Goal: Information Seeking & Learning: Learn about a topic

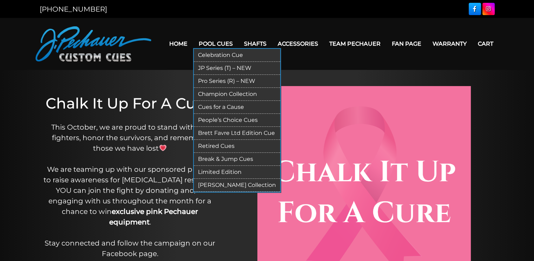
click at [223, 68] on link "JP Series (T) – NEW" at bounding box center [237, 68] width 86 height 13
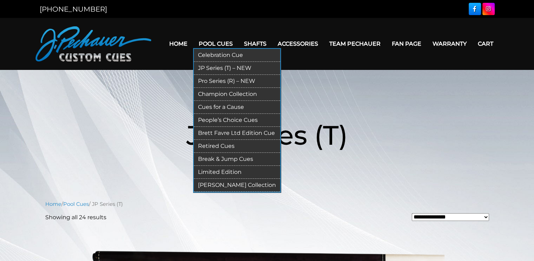
click at [223, 80] on link "Pro Series (R) – NEW" at bounding box center [237, 81] width 86 height 13
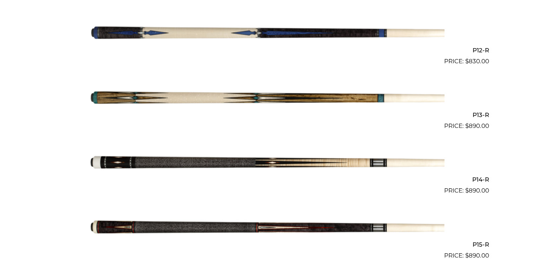
scroll to position [935, 0]
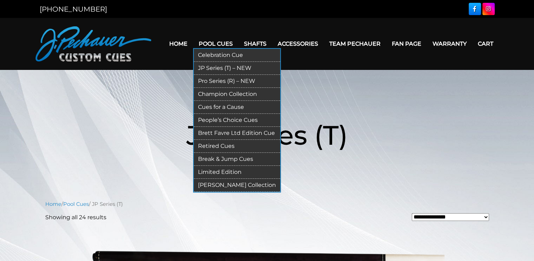
click at [221, 79] on link "Pro Series (R) – NEW" at bounding box center [237, 81] width 86 height 13
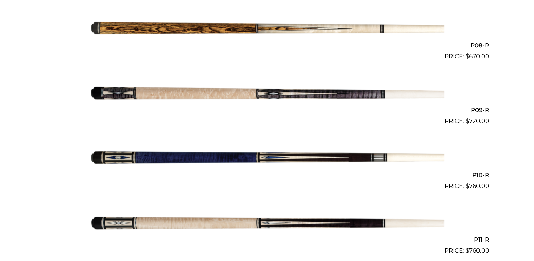
scroll to position [683, 0]
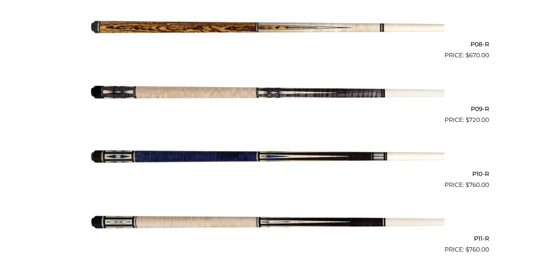
click at [379, 155] on img at bounding box center [267, 157] width 355 height 59
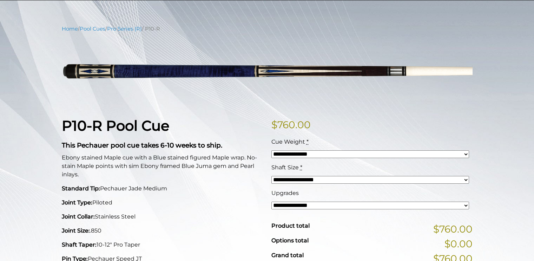
scroll to position [71, 0]
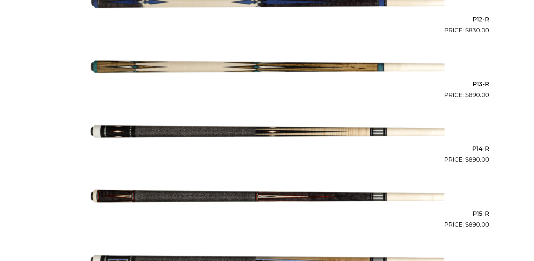
scroll to position [974, 0]
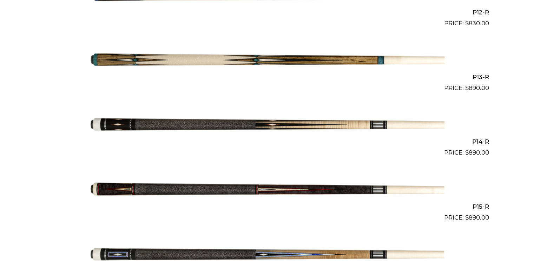
click at [349, 125] on img at bounding box center [267, 125] width 355 height 59
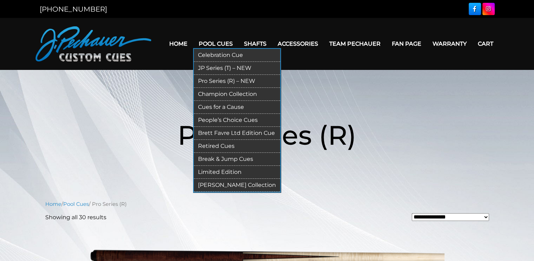
click at [232, 94] on link "Champion Collection" at bounding box center [237, 94] width 86 height 13
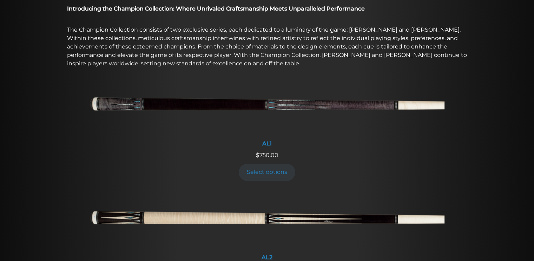
scroll to position [249, 0]
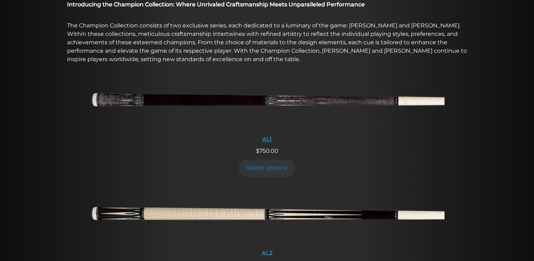
click at [333, 102] on img at bounding box center [267, 102] width 355 height 59
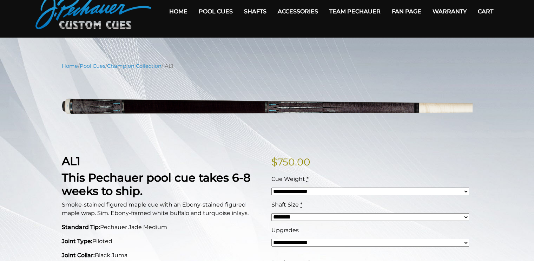
scroll to position [31, 0]
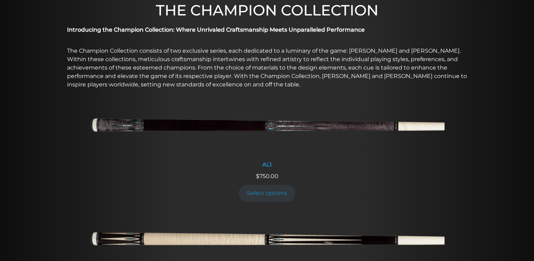
scroll to position [223, 0]
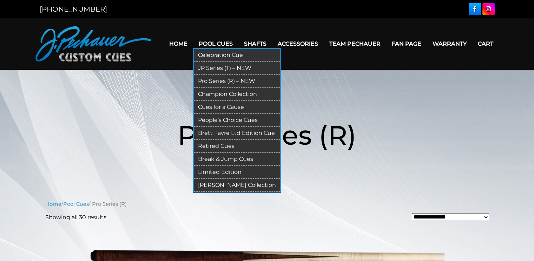
click at [235, 107] on link "Cues for a Cause" at bounding box center [237, 107] width 86 height 13
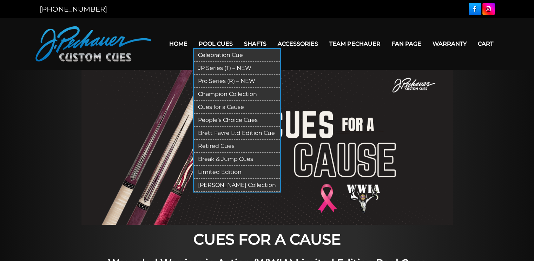
click at [244, 118] on link "People’s Choice Cues" at bounding box center [237, 120] width 86 height 13
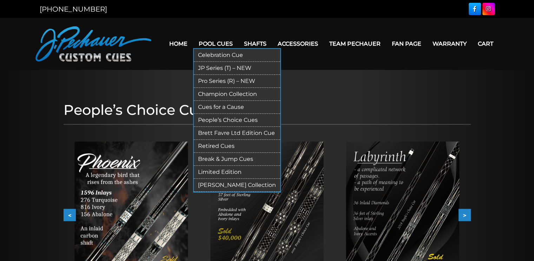
click at [236, 135] on link "Brett Favre Ltd Edition Cue" at bounding box center [237, 133] width 86 height 13
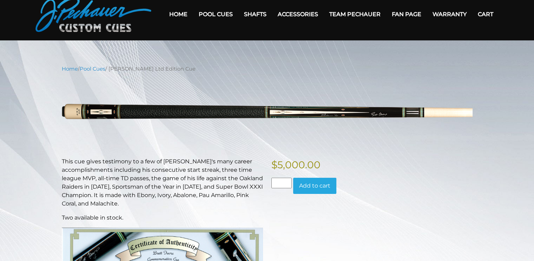
scroll to position [35, 0]
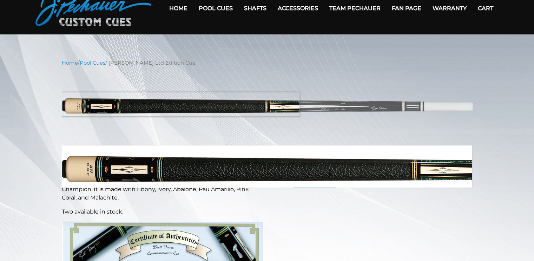
click at [81, 104] on img at bounding box center [267, 106] width 411 height 69
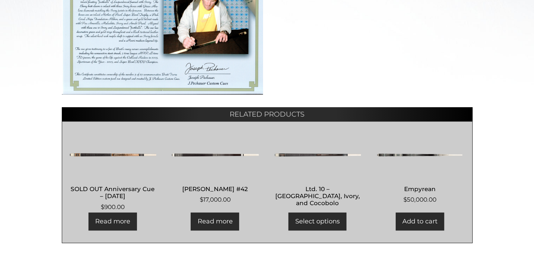
scroll to position [320, 0]
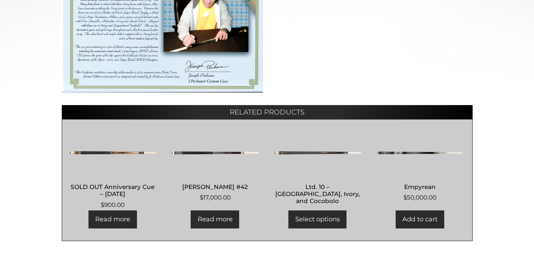
click at [110, 148] on img at bounding box center [112, 153] width 87 height 42
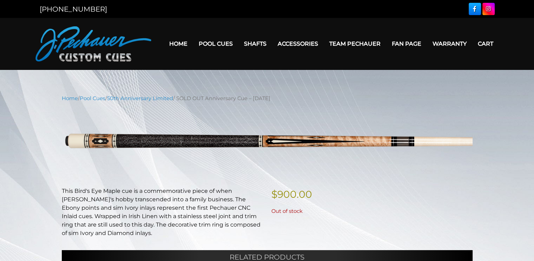
drag, startPoint x: 0, startPoint y: 0, endPoint x: 127, endPoint y: 218, distance: 252.2
click at [127, 218] on p "This Bird's Eye Maple cue is a commemorative piece of when Jerry's hobby transc…" at bounding box center [162, 212] width 201 height 51
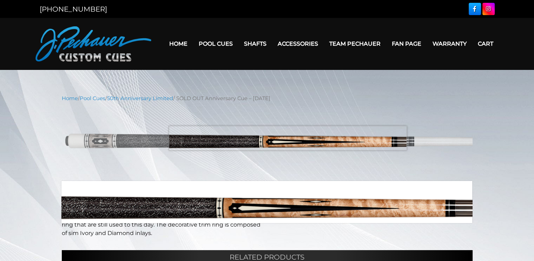
click at [288, 138] on img at bounding box center [267, 141] width 411 height 69
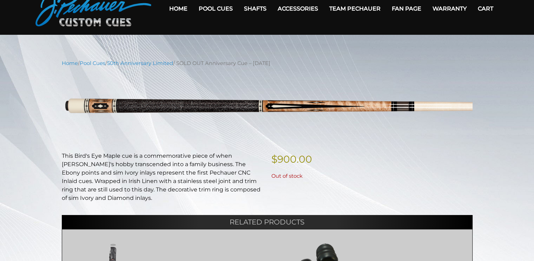
scroll to position [35, 0]
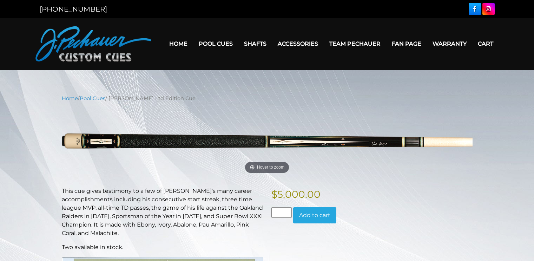
scroll to position [320, 0]
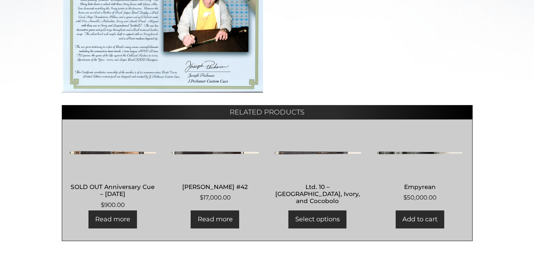
click at [221, 214] on link "Read more" at bounding box center [215, 219] width 48 height 18
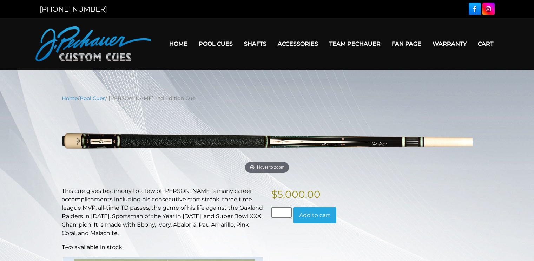
scroll to position [320, 0]
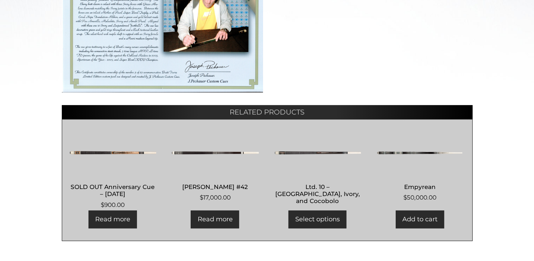
click at [431, 223] on link "Add to cart" at bounding box center [420, 219] width 48 height 18
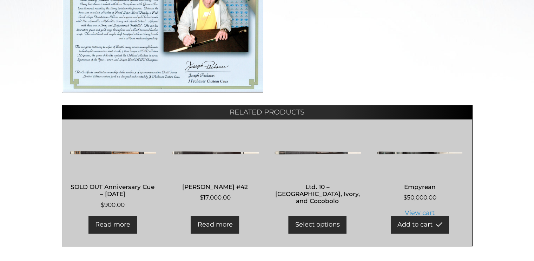
click at [409, 150] on img at bounding box center [419, 153] width 87 height 42
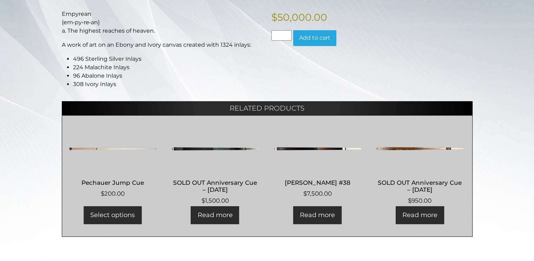
scroll to position [143, 0]
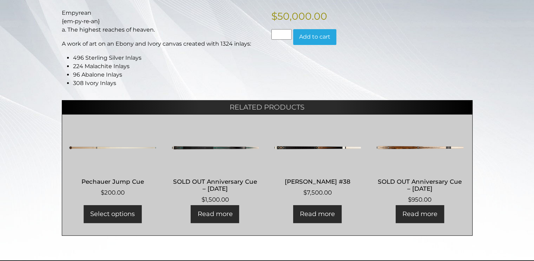
click at [327, 211] on link "Read more" at bounding box center [317, 214] width 48 height 18
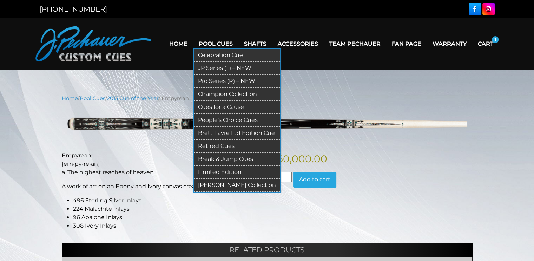
click at [230, 143] on link "Retired Cues" at bounding box center [237, 146] width 86 height 13
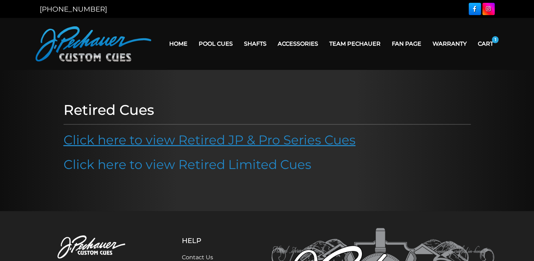
click at [302, 144] on link "Click here to view Retired JP & Pro Series Cues" at bounding box center [210, 139] width 292 height 15
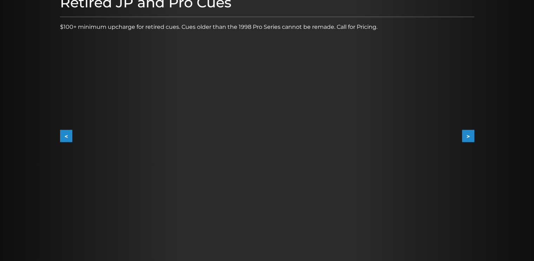
scroll to position [106, 0]
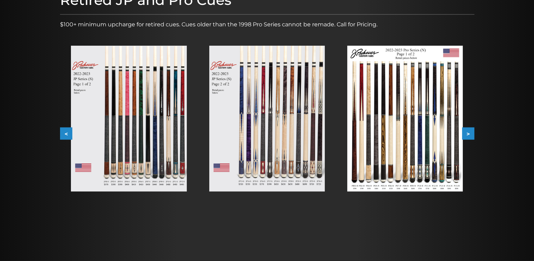
click at [137, 148] on img at bounding box center [129, 119] width 116 height 146
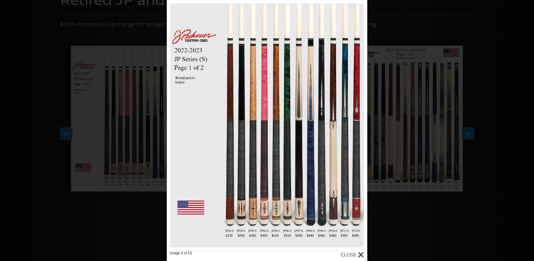
click at [399, 230] on div "Image 4 of 53" at bounding box center [267, 130] width 534 height 261
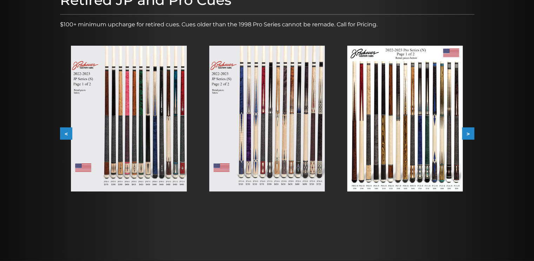
click at [273, 174] on img at bounding box center [267, 119] width 116 height 146
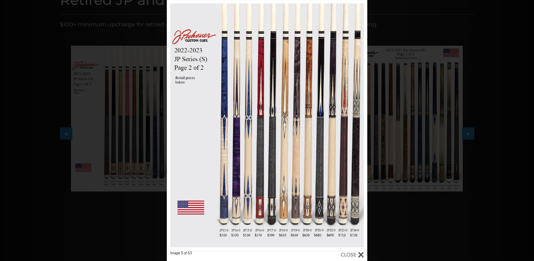
click at [419, 229] on div "Image 5 of 53" at bounding box center [267, 130] width 534 height 261
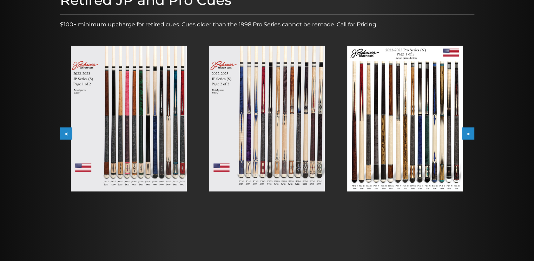
click at [378, 177] on img at bounding box center [405, 119] width 116 height 146
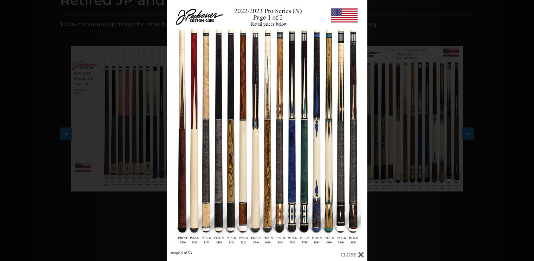
click at [470, 134] on div "Image 6 of 53" at bounding box center [267, 130] width 534 height 261
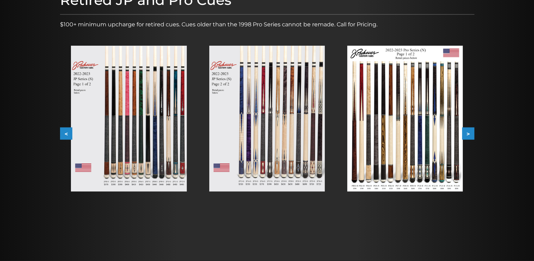
click at [470, 135] on button ">" at bounding box center [468, 134] width 12 height 12
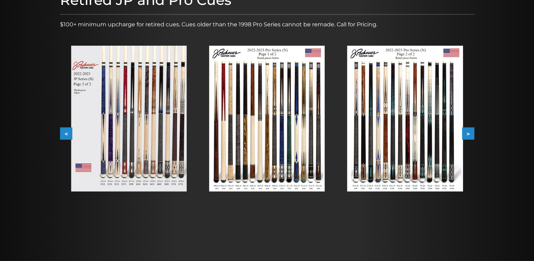
click at [98, 135] on img at bounding box center [129, 119] width 116 height 146
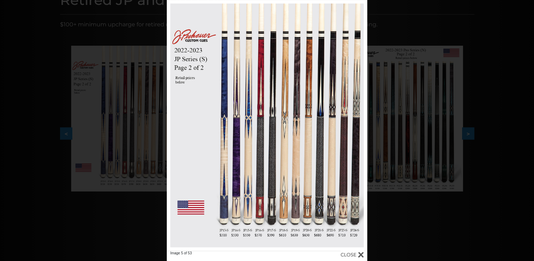
click at [395, 224] on div "Image 5 of 53" at bounding box center [267, 130] width 534 height 261
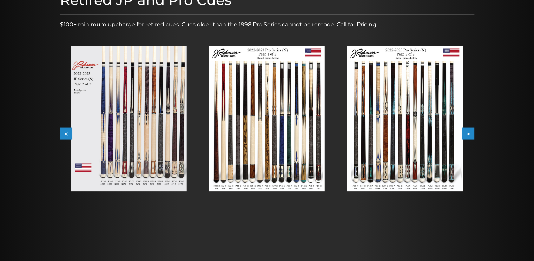
click at [243, 167] on img at bounding box center [267, 119] width 116 height 146
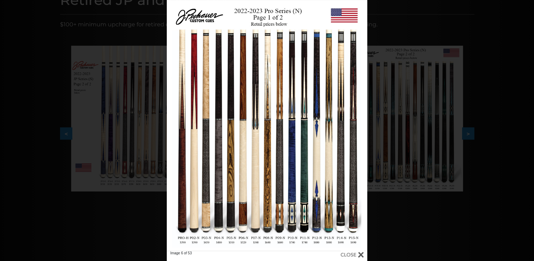
click at [427, 232] on div "Image 6 of 53" at bounding box center [267, 130] width 534 height 261
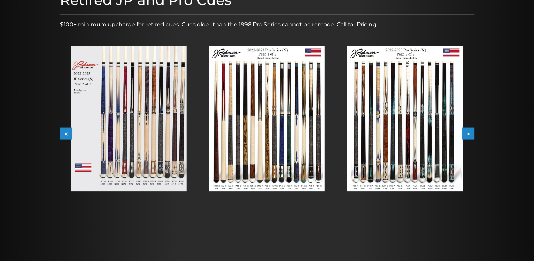
click at [433, 162] on img at bounding box center [405, 119] width 116 height 146
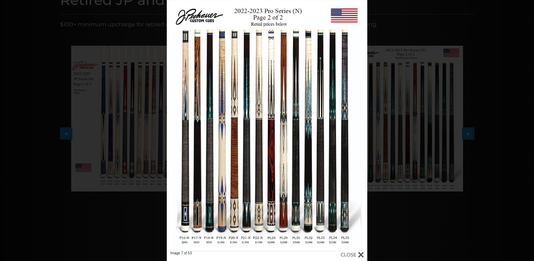
click at [443, 223] on div "Image 7 of 53" at bounding box center [267, 130] width 534 height 261
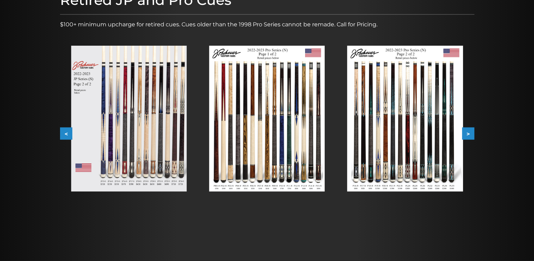
click at [471, 136] on button ">" at bounding box center [468, 134] width 12 height 12
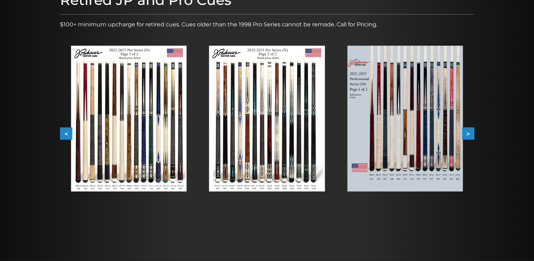
click at [471, 136] on button ">" at bounding box center [468, 134] width 12 height 12
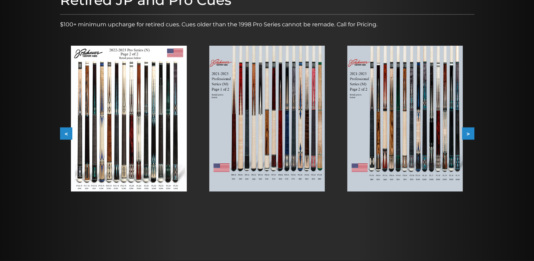
click at [276, 133] on img at bounding box center [267, 119] width 116 height 146
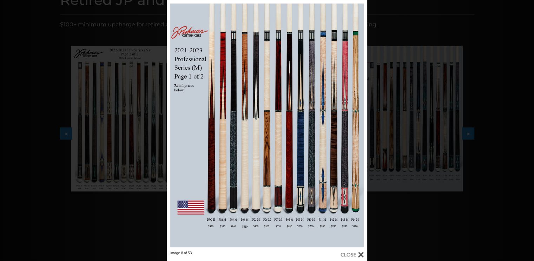
click at [410, 226] on div "Image 8 of 53" at bounding box center [267, 130] width 534 height 261
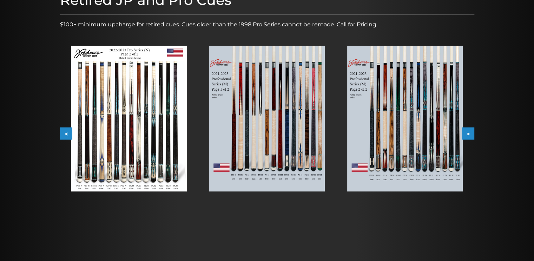
click at [405, 159] on img at bounding box center [405, 119] width 116 height 146
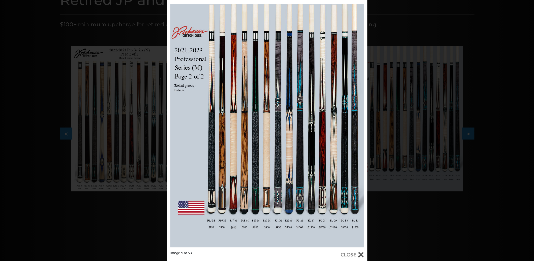
click at [456, 207] on div "Image 9 of 53" at bounding box center [267, 130] width 534 height 261
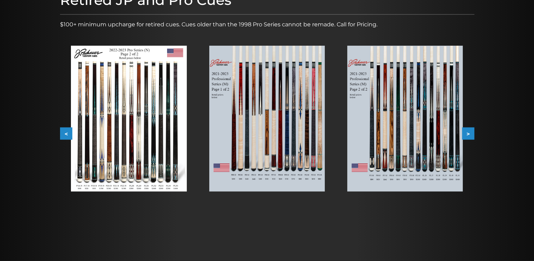
click at [469, 133] on button ">" at bounding box center [468, 134] width 12 height 12
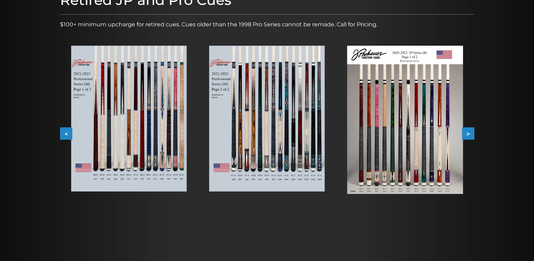
click at [469, 133] on button ">" at bounding box center [468, 134] width 12 height 12
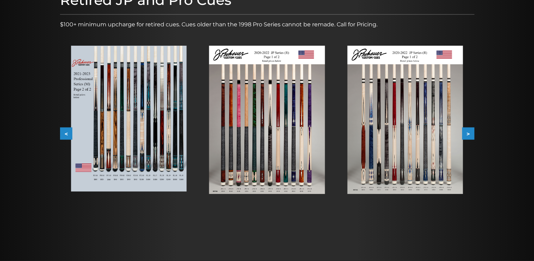
click at [469, 133] on button ">" at bounding box center [468, 134] width 12 height 12
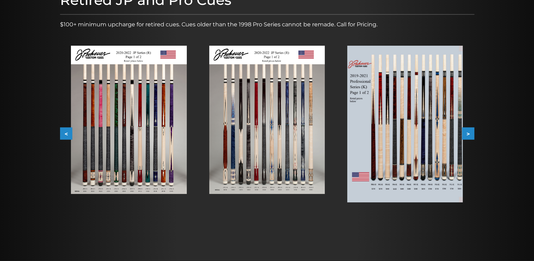
click at [469, 133] on button ">" at bounding box center [468, 134] width 12 height 12
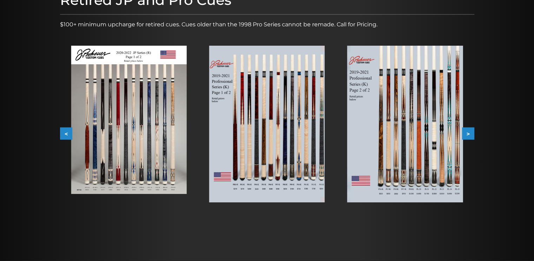
click at [469, 133] on button ">" at bounding box center [468, 134] width 12 height 12
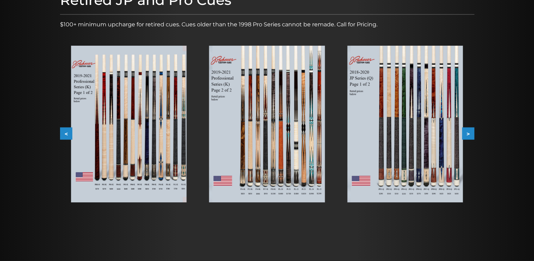
click at [280, 140] on img at bounding box center [267, 124] width 116 height 157
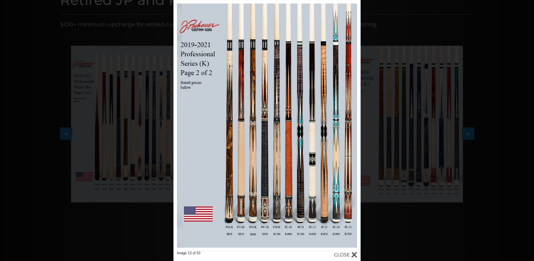
click at [443, 224] on div "Image 13 of 53" at bounding box center [267, 130] width 534 height 261
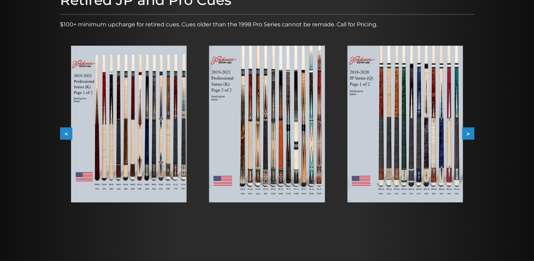
click at [431, 157] on img at bounding box center [405, 124] width 116 height 157
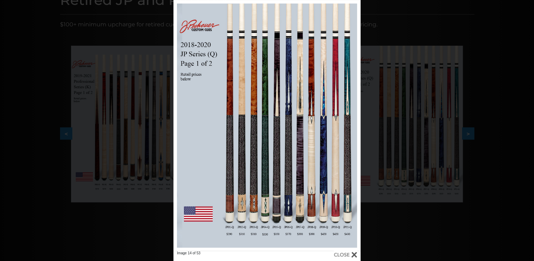
click at [460, 231] on div "Image 14 of 53" at bounding box center [267, 130] width 534 height 261
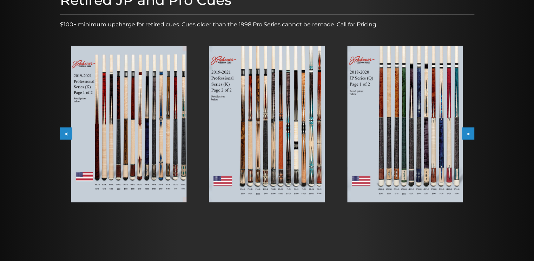
click at [471, 136] on button ">" at bounding box center [468, 134] width 12 height 12
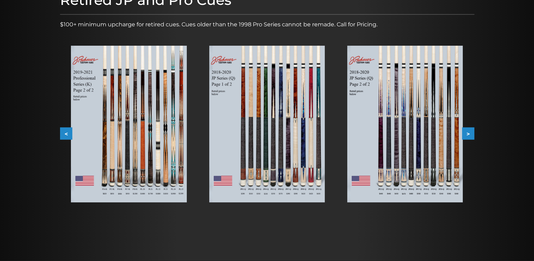
click at [424, 139] on img at bounding box center [405, 124] width 116 height 157
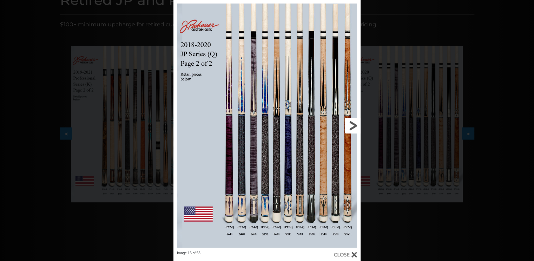
click at [354, 125] on link at bounding box center [318, 125] width 84 height 251
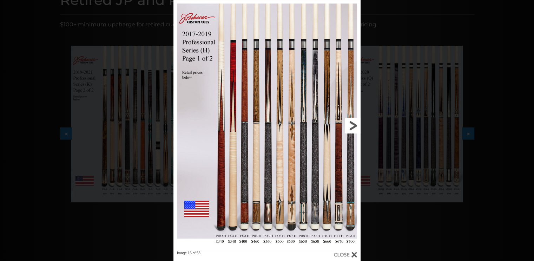
click at [354, 125] on link at bounding box center [318, 125] width 84 height 251
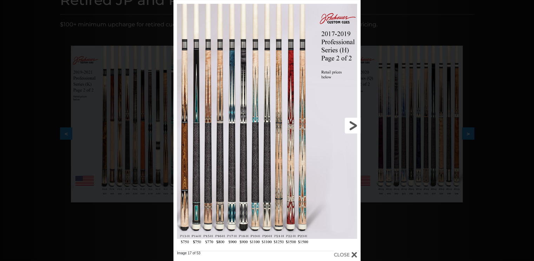
click at [354, 125] on link at bounding box center [318, 125] width 84 height 251
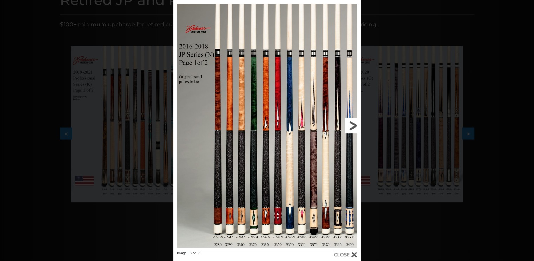
click at [354, 125] on link at bounding box center [318, 125] width 84 height 251
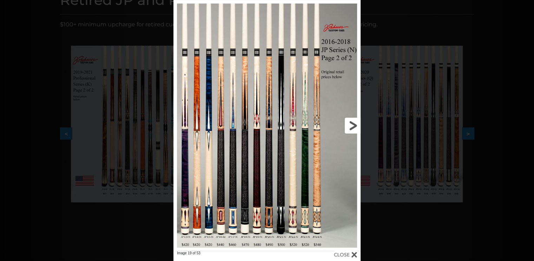
click at [354, 125] on link at bounding box center [318, 125] width 84 height 251
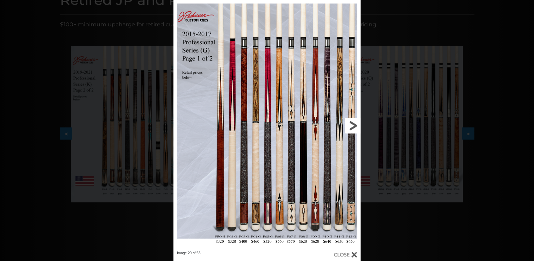
click at [354, 125] on link at bounding box center [318, 125] width 84 height 251
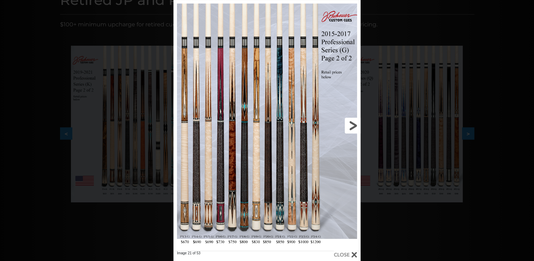
click at [354, 125] on link at bounding box center [318, 125] width 84 height 251
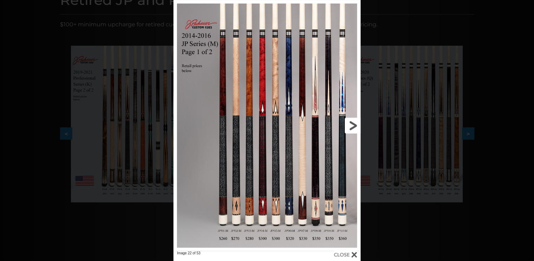
click at [354, 125] on link at bounding box center [318, 125] width 84 height 251
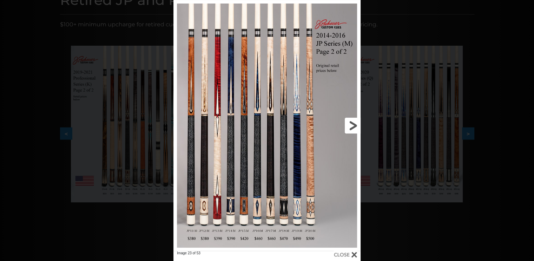
click at [354, 125] on link at bounding box center [318, 125] width 84 height 251
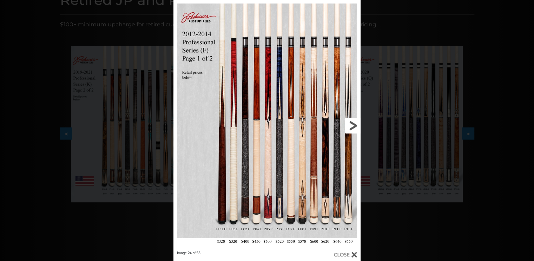
click at [354, 125] on link at bounding box center [318, 125] width 84 height 251
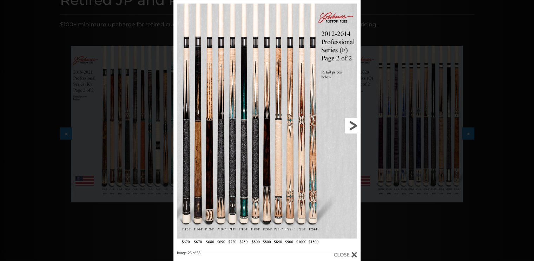
click at [354, 125] on link at bounding box center [318, 125] width 84 height 251
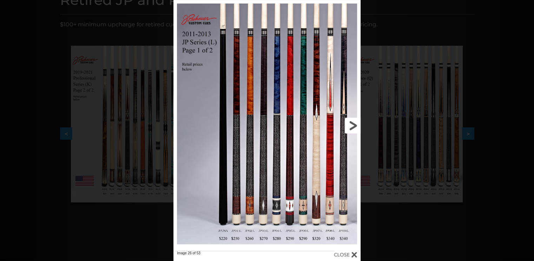
click at [354, 125] on link at bounding box center [318, 125] width 84 height 251
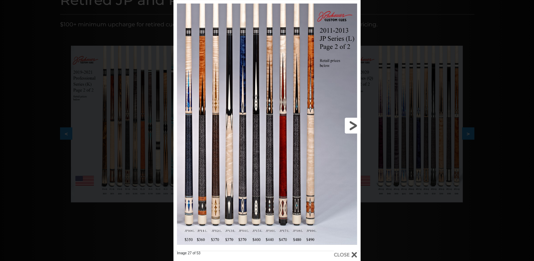
click at [354, 125] on link at bounding box center [318, 125] width 84 height 251
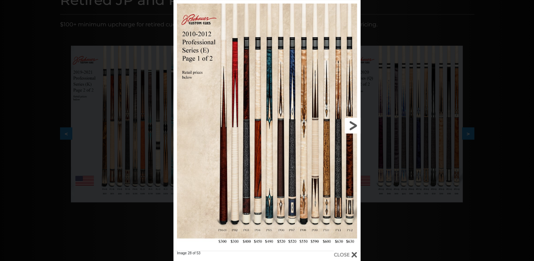
click at [354, 125] on link at bounding box center [318, 125] width 84 height 251
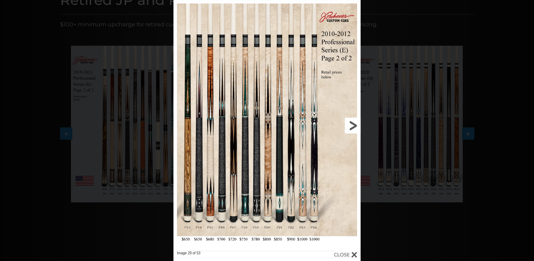
click at [354, 125] on link at bounding box center [318, 125] width 84 height 251
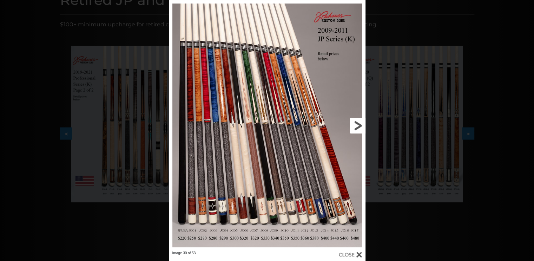
click at [354, 125] on link at bounding box center [321, 125] width 89 height 251
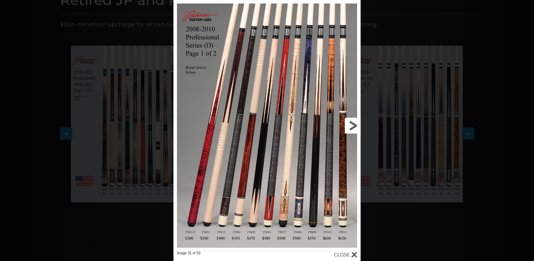
click at [354, 125] on link at bounding box center [318, 125] width 84 height 251
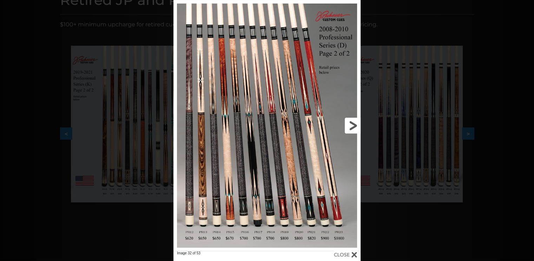
click at [352, 129] on link at bounding box center [318, 125] width 84 height 251
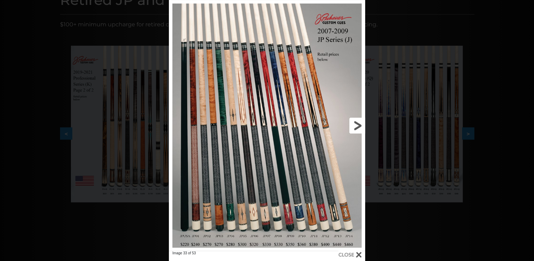
click at [355, 125] on link at bounding box center [321, 125] width 89 height 251
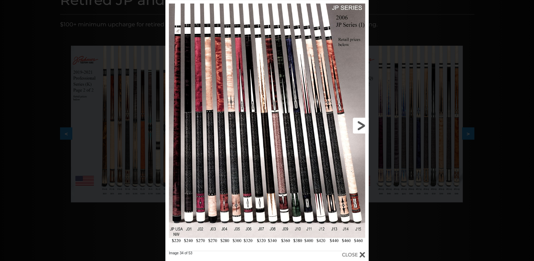
click at [360, 125] on link at bounding box center [323, 125] width 92 height 251
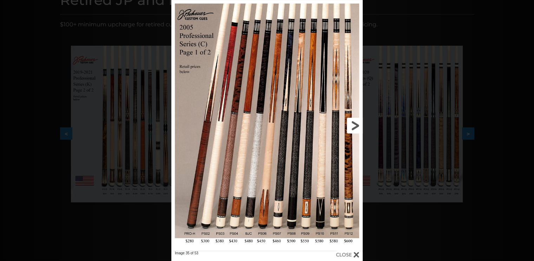
click at [360, 125] on link at bounding box center [320, 125] width 86 height 251
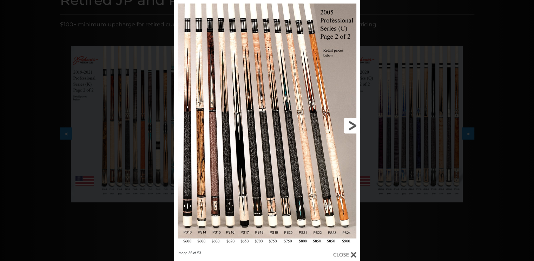
click at [353, 127] on link at bounding box center [318, 125] width 84 height 251
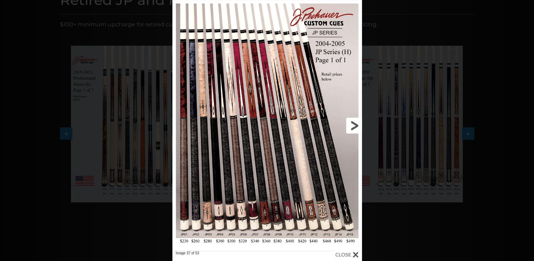
click at [353, 127] on link at bounding box center [319, 125] width 85 height 251
